Goal: Understand process/instructions: Learn about a topic

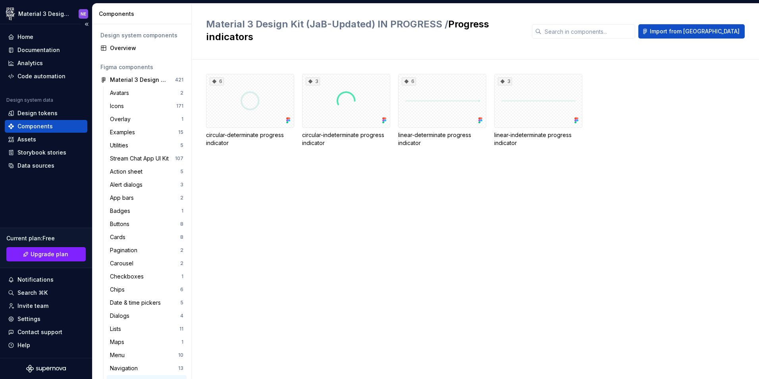
scroll to position [161, 0]
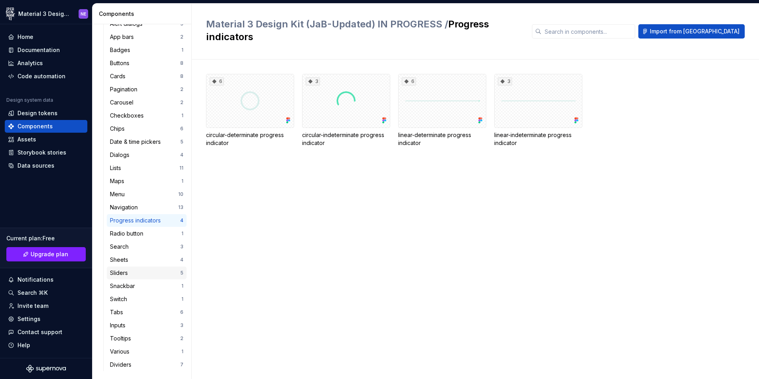
click at [129, 277] on div "Sliders 5" at bounding box center [147, 272] width 80 height 13
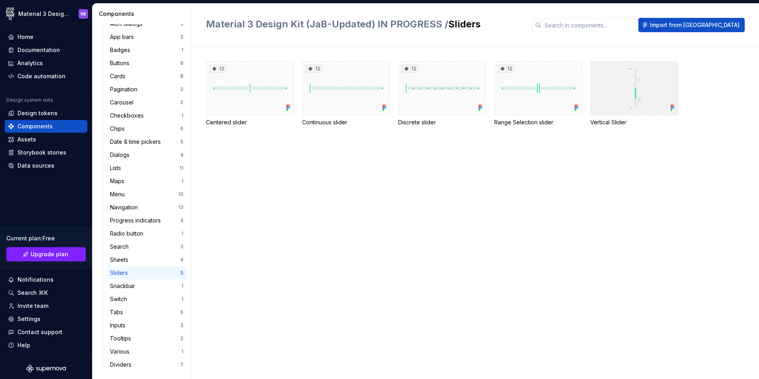
click at [607, 97] on div at bounding box center [634, 88] width 88 height 54
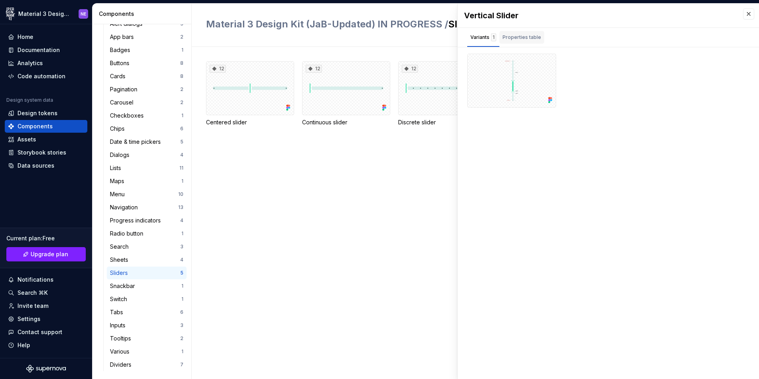
click at [526, 43] on div "Properties table" at bounding box center [521, 37] width 45 height 13
click at [649, 81] on div "FigmaComponentPropertiesTable.noPropertiesMessage" at bounding box center [608, 79] width 282 height 25
click at [477, 37] on div "Variants 1" at bounding box center [483, 37] width 26 height 8
click at [530, 103] on div at bounding box center [511, 81] width 89 height 54
click at [547, 58] on button "button" at bounding box center [546, 62] width 11 height 11
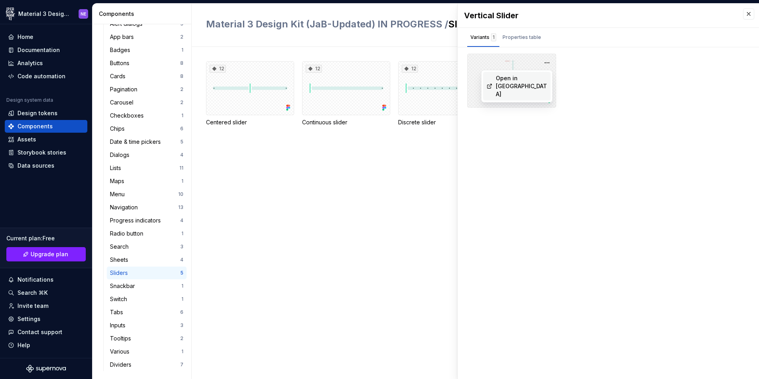
click at [539, 76] on div "Open in [GEOGRAPHIC_DATA]" at bounding box center [522, 86] width 52 height 24
